Goal: Task Accomplishment & Management: Use online tool/utility

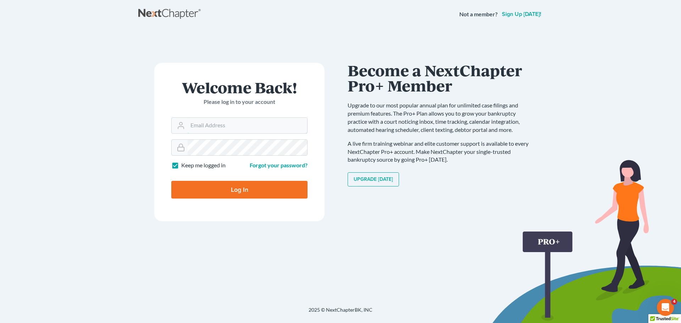
type input "[EMAIL_ADDRESS][DOMAIN_NAME]"
click at [225, 195] on input "Log In" at bounding box center [239, 190] width 136 height 18
type input "Thinking..."
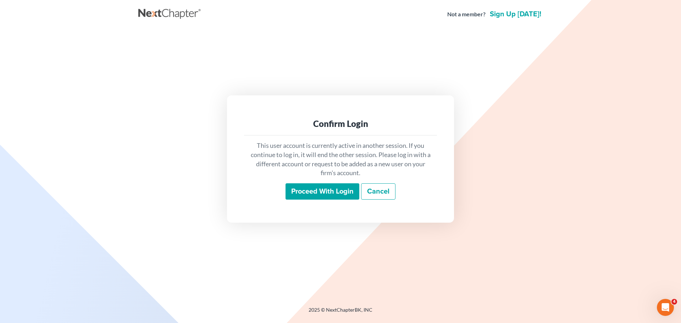
click at [343, 188] on input "Proceed with login" at bounding box center [323, 191] width 74 height 16
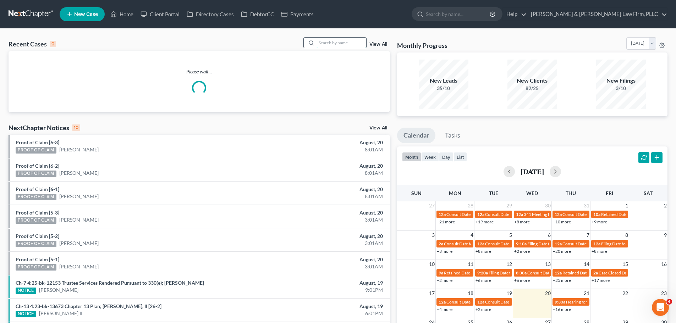
click at [345, 43] on input "search" at bounding box center [341, 43] width 50 height 10
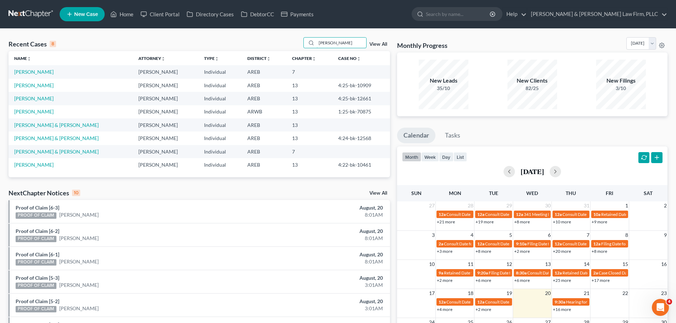
type input "[PERSON_NAME]"
drag, startPoint x: 39, startPoint y: 108, endPoint x: 40, endPoint y: 112, distance: 3.7
click at [40, 112] on td "[PERSON_NAME]" at bounding box center [71, 111] width 124 height 13
click at [39, 112] on link "[PERSON_NAME]" at bounding box center [33, 112] width 39 height 6
select select "2"
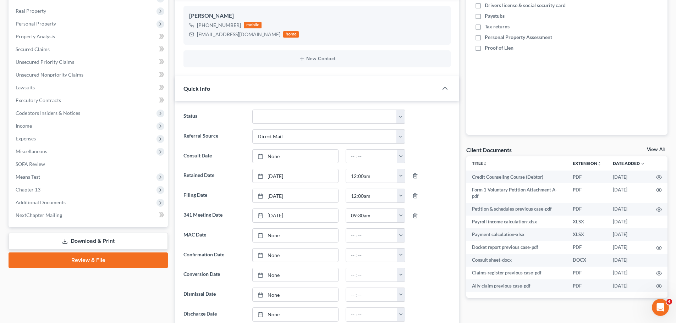
scroll to position [248, 0]
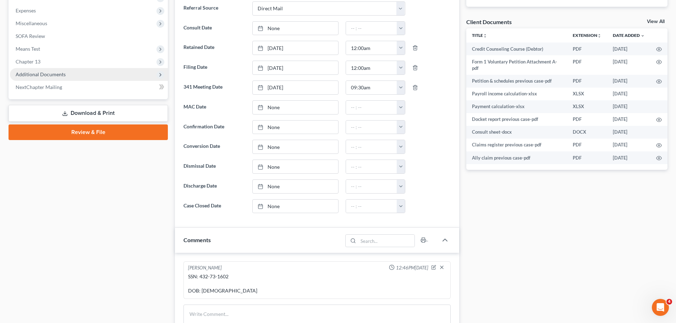
click at [48, 68] on span "Additional Documents" at bounding box center [89, 74] width 158 height 13
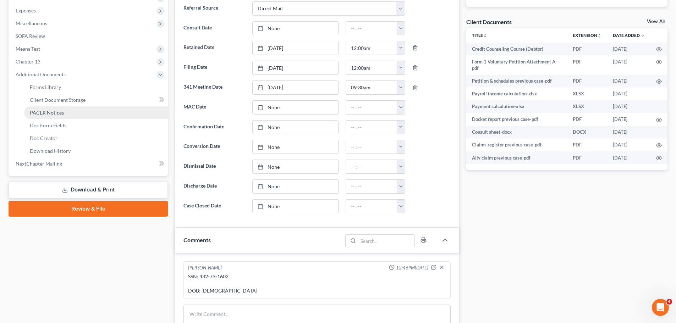
click at [53, 110] on span "PACER Notices" at bounding box center [47, 113] width 34 height 6
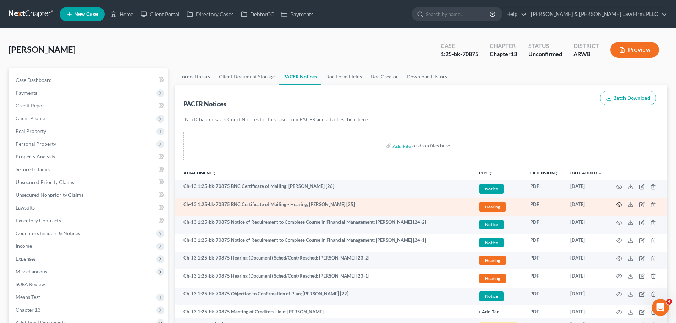
click at [617, 205] on icon "button" at bounding box center [619, 205] width 6 height 6
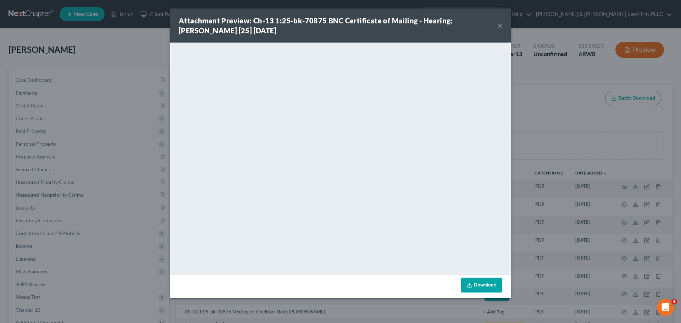
click at [500, 23] on button "×" at bounding box center [499, 25] width 5 height 9
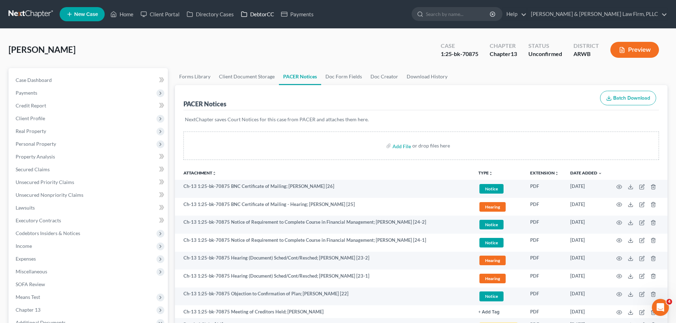
click at [256, 13] on link "DebtorCC" at bounding box center [257, 14] width 40 height 13
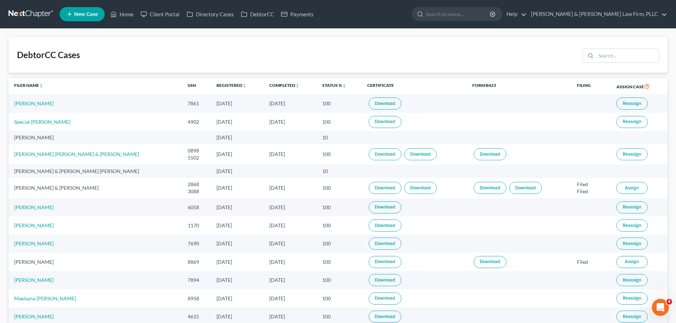
click at [369, 103] on link "Download" at bounding box center [385, 104] width 33 height 12
click at [34, 103] on link "Julia Bussell" at bounding box center [33, 103] width 39 height 6
select select "2"
click at [369, 108] on link "Download" at bounding box center [385, 104] width 33 height 12
